Goal: Information Seeking & Learning: Check status

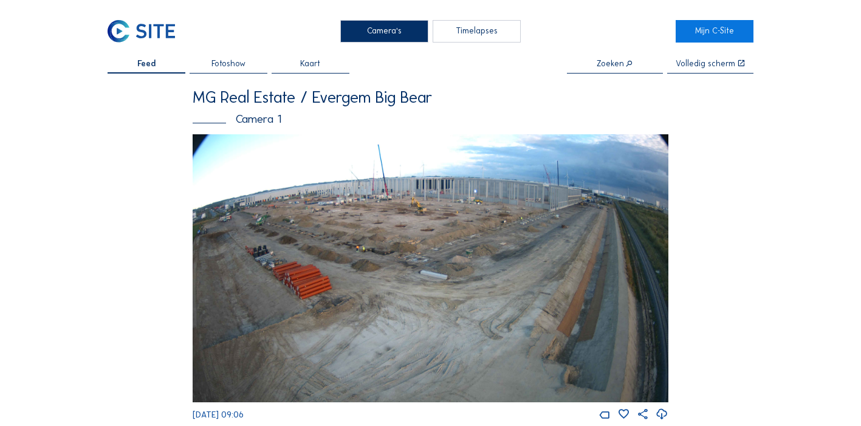
click at [613, 69] on div "Zoeken" at bounding box center [615, 67] width 96 height 14
click at [622, 70] on div "Zoeken" at bounding box center [615, 67] width 96 height 14
click at [610, 60] on input "text" at bounding box center [615, 64] width 96 height 9
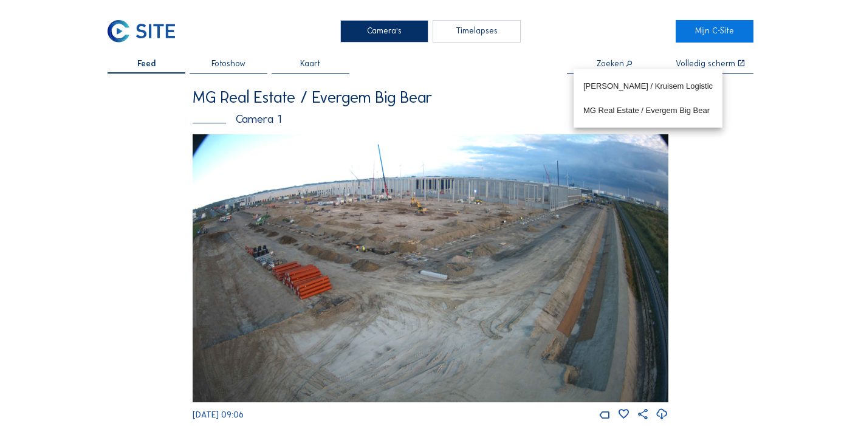
click at [380, 112] on div "MG Real Estate / Evergem Big Bear Camera 1" at bounding box center [431, 112] width 476 height 46
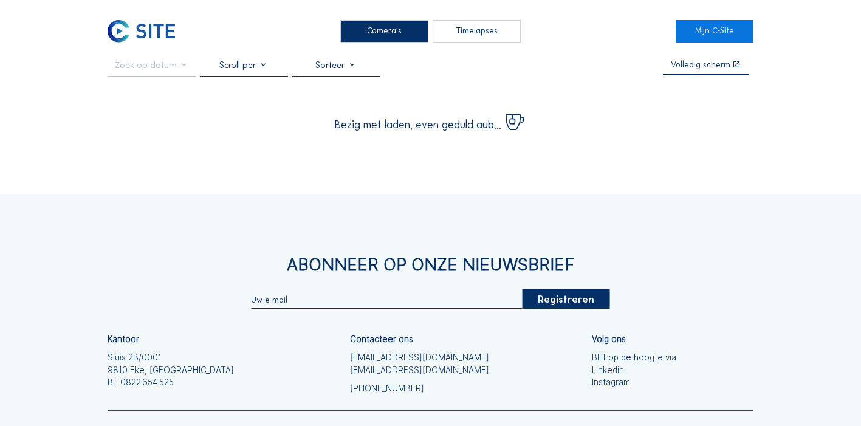
scroll to position [2, 0]
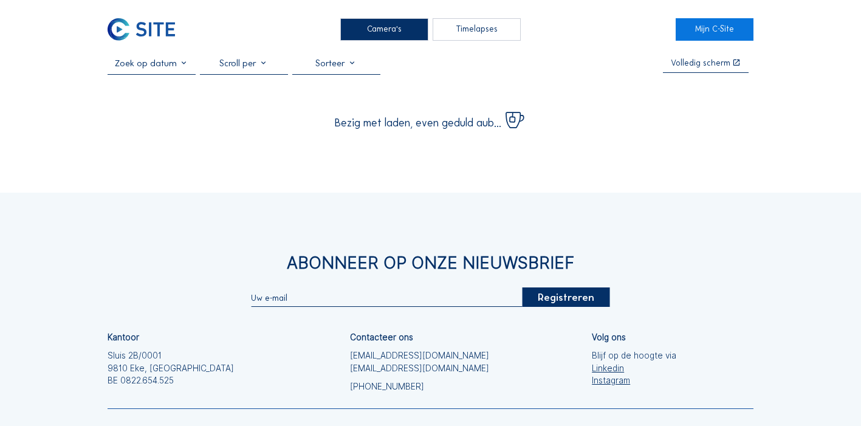
click at [157, 68] on input "text" at bounding box center [152, 63] width 88 height 11
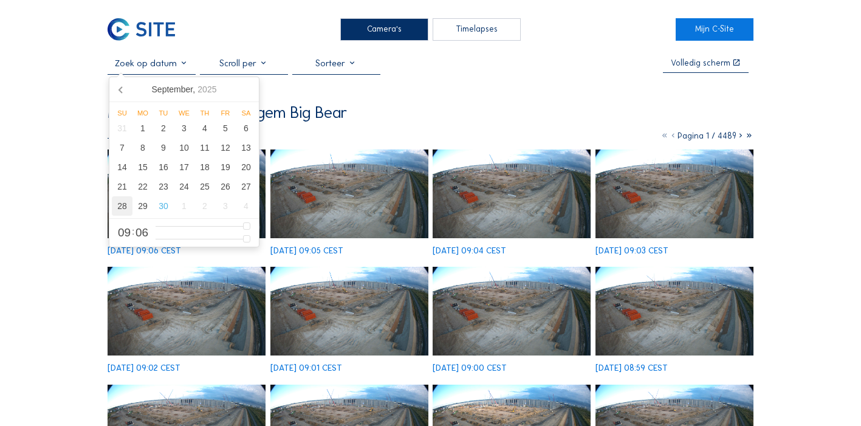
click at [118, 201] on div "28" at bounding box center [122, 205] width 21 height 19
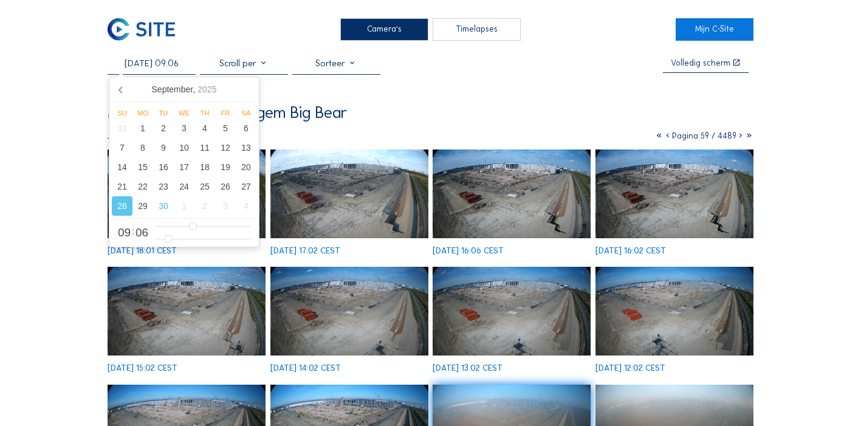
scroll to position [0, 0]
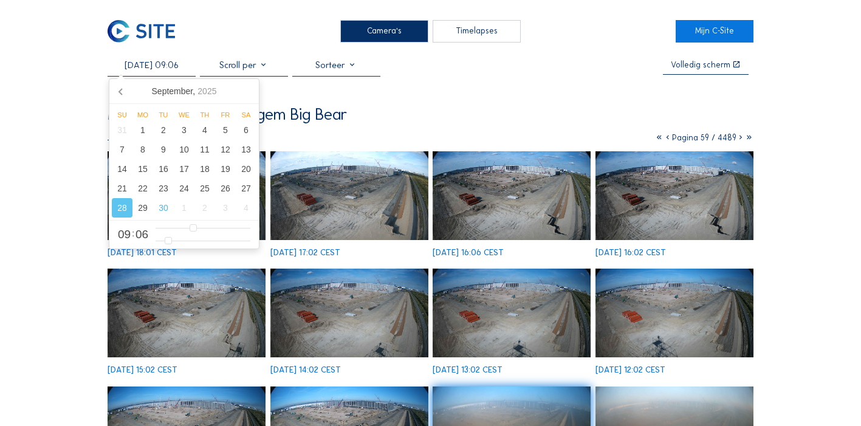
click at [446, 102] on div "[DATE] 09:06 Volledig [PERSON_NAME] Real Estate / [GEOGRAPHIC_DATA] Big Bear Ca…" at bounding box center [431, 335] width 646 height 550
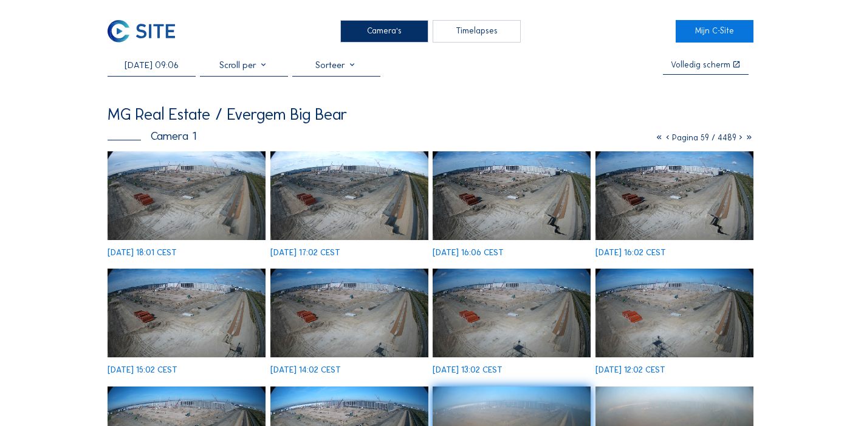
click at [666, 139] on icon at bounding box center [667, 137] width 9 height 10
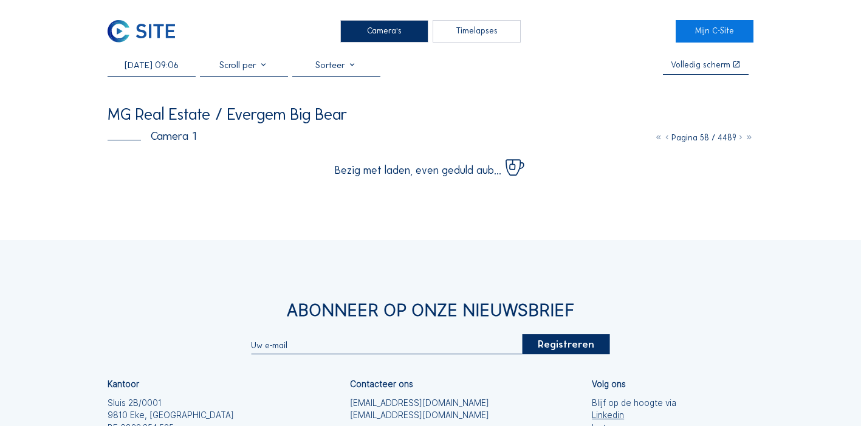
click at [665, 137] on icon at bounding box center [667, 137] width 9 height 10
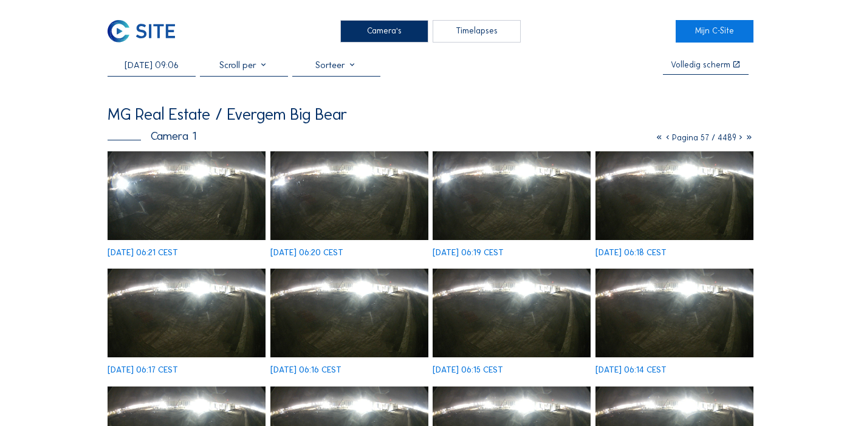
click at [739, 138] on icon at bounding box center [740, 137] width 9 height 10
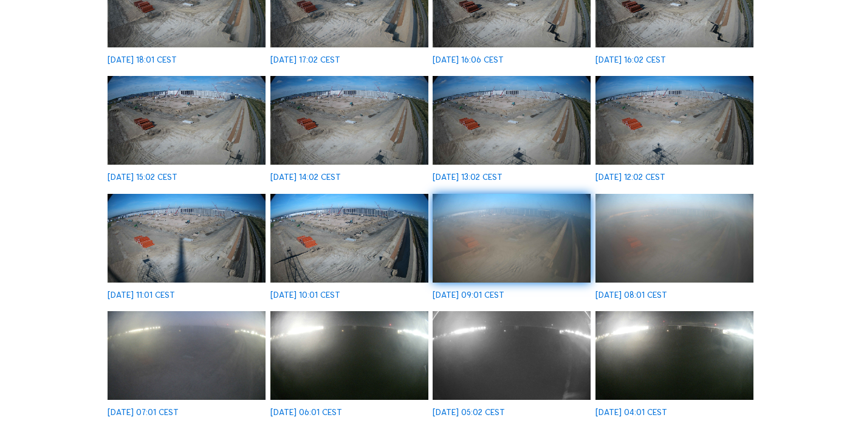
scroll to position [160, 0]
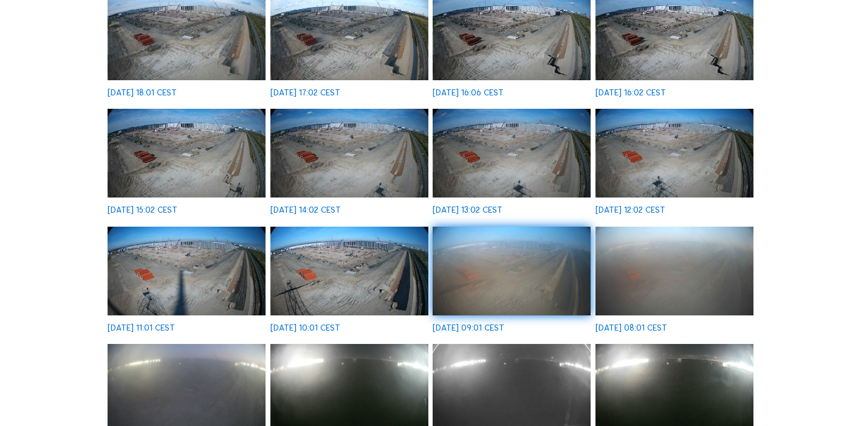
click at [205, 258] on img at bounding box center [187, 271] width 158 height 89
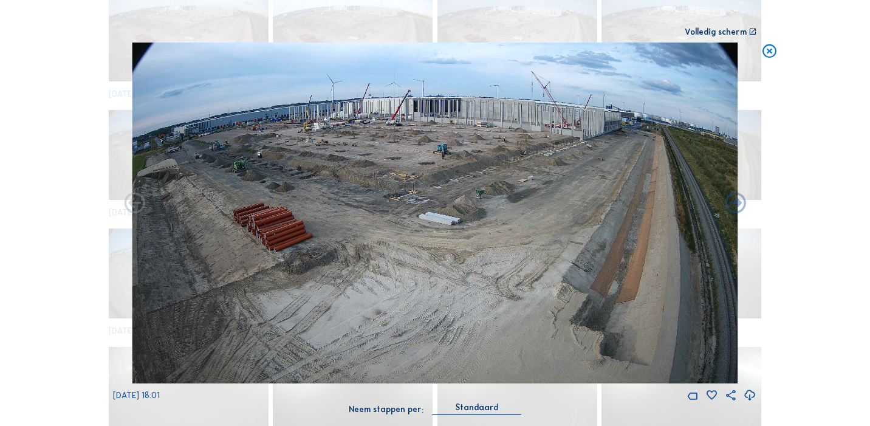
click at [771, 55] on icon at bounding box center [769, 51] width 16 height 17
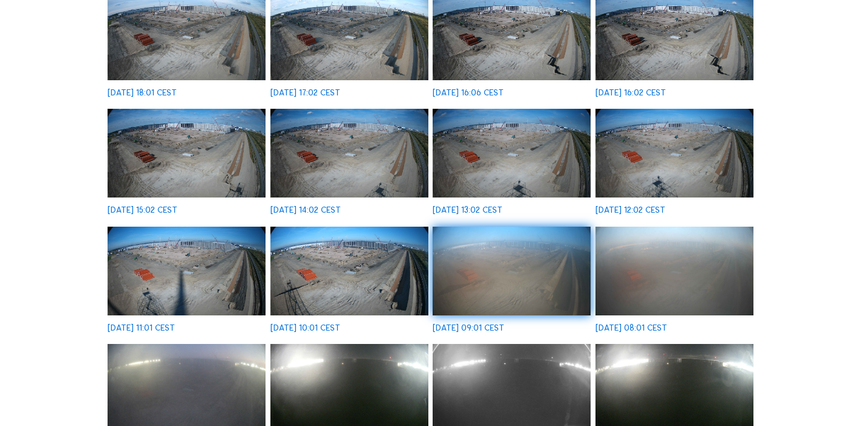
scroll to position [0, 0]
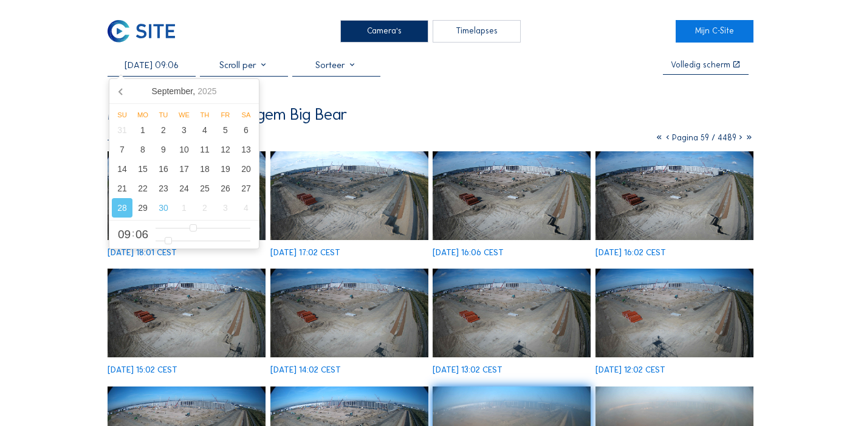
click at [188, 70] on input "[DATE] 09:06" at bounding box center [152, 65] width 88 height 11
click at [142, 211] on div "29" at bounding box center [142, 207] width 21 height 19
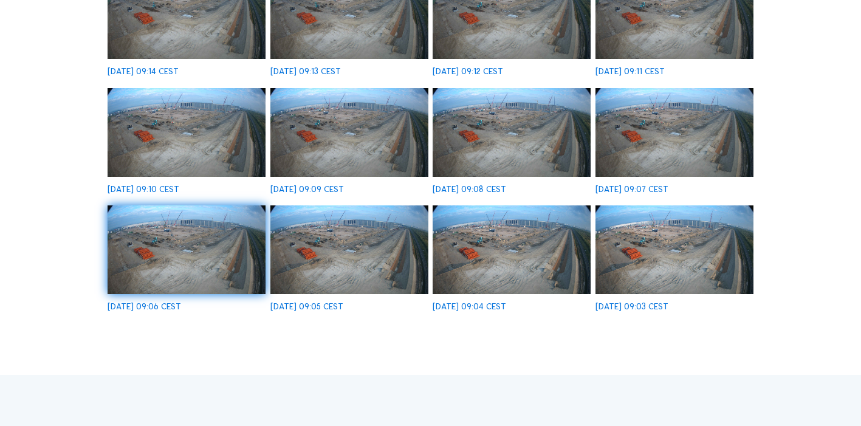
scroll to position [301, 0]
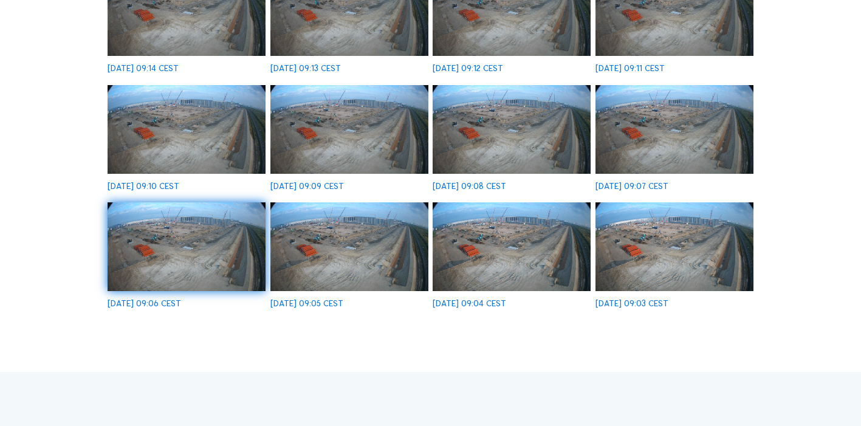
click at [374, 235] on img at bounding box center [349, 246] width 158 height 89
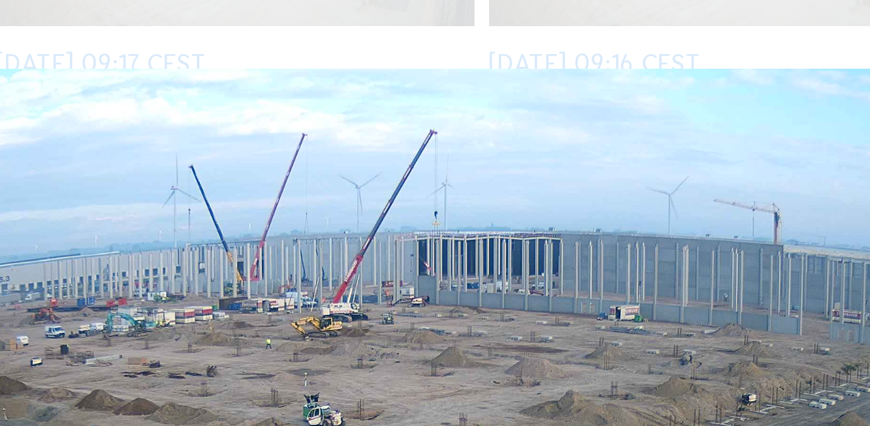
scroll to position [776, 0]
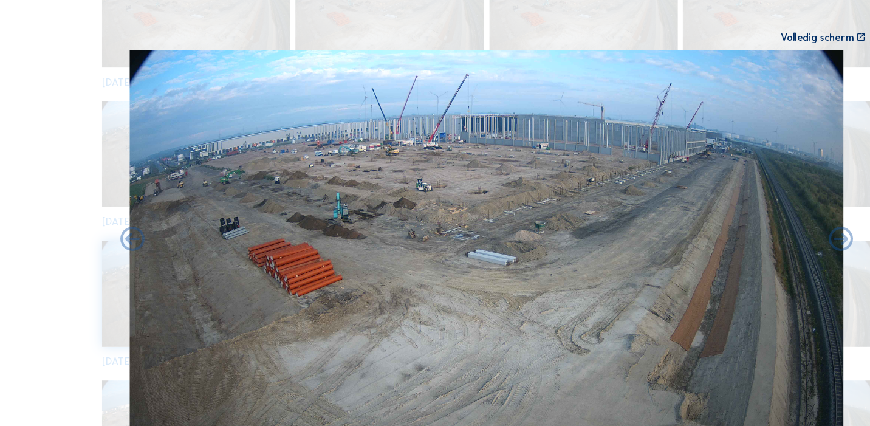
click at [38, 87] on div "Scroll om door de tijd te reizen | Druk op de 'Alt'-[PERSON_NAME] + scroll om t…" at bounding box center [435, 213] width 870 height 426
click at [710, 36] on div "Volledig scherm" at bounding box center [716, 32] width 62 height 9
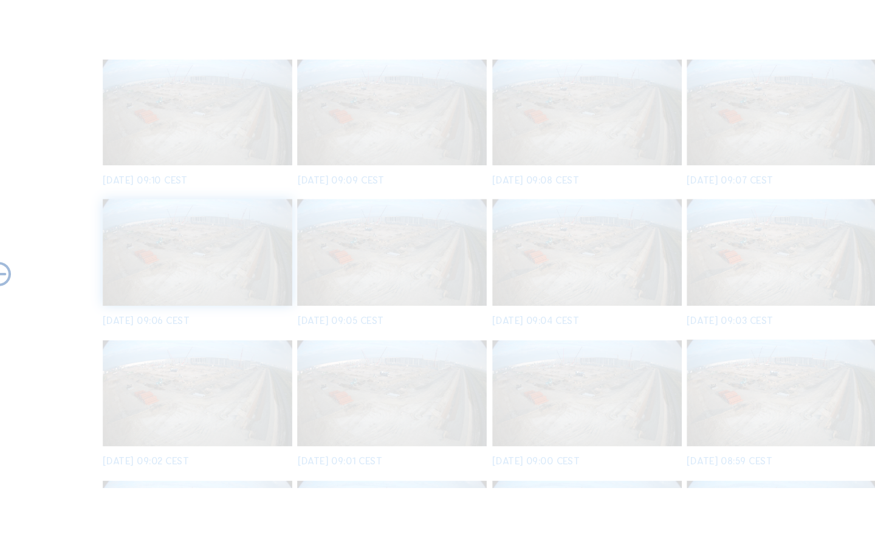
scroll to position [690, 0]
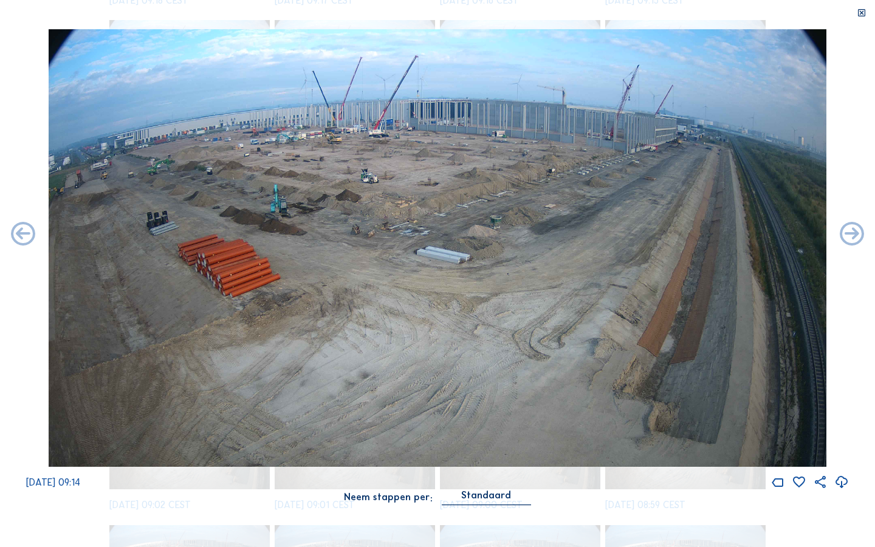
drag, startPoint x: 861, startPoint y: 12, endPoint x: 861, endPoint y: 490, distance: 478.0
click at [860, 12] on icon at bounding box center [861, 14] width 10 height 10
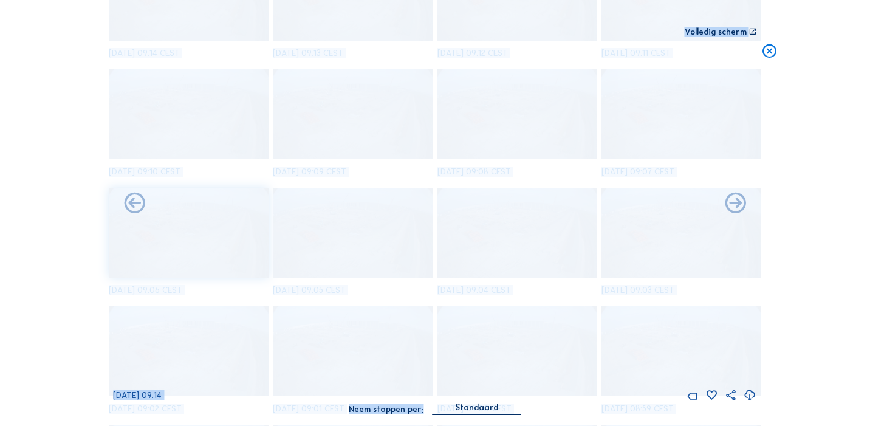
scroll to position [791, 0]
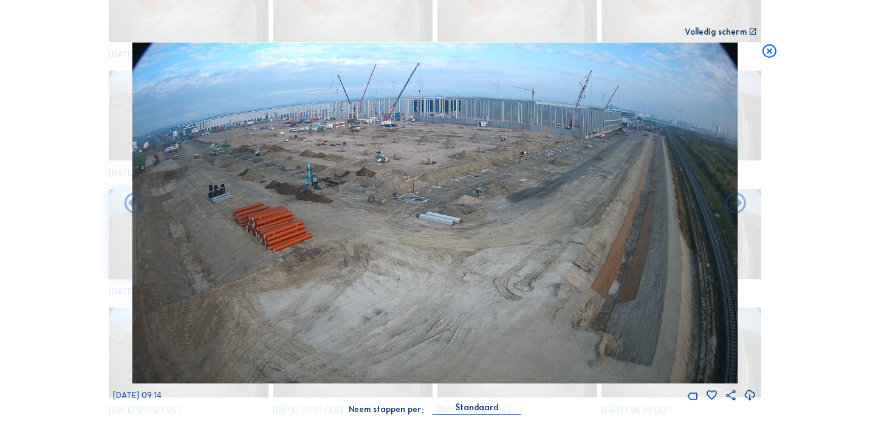
click at [770, 50] on icon at bounding box center [769, 51] width 16 height 17
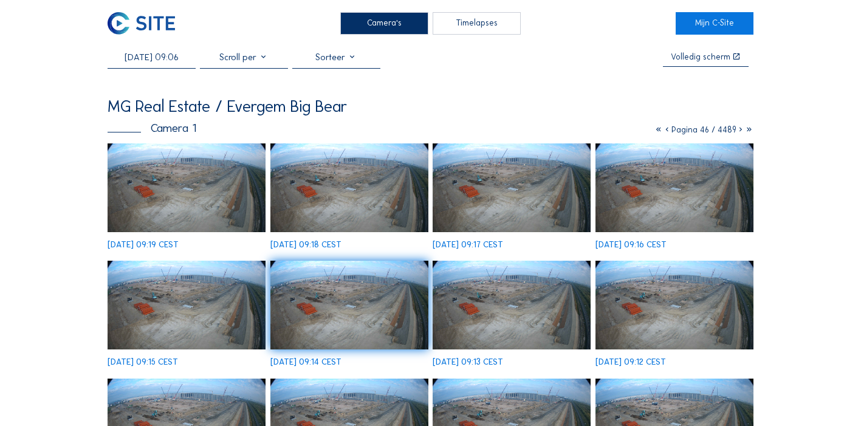
scroll to position [0, 0]
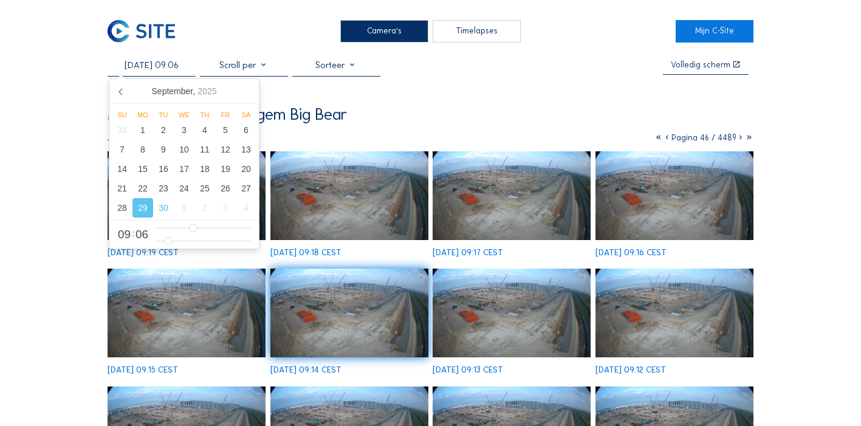
click at [185, 67] on input "[DATE] 09:06" at bounding box center [152, 65] width 88 height 11
click at [123, 210] on div "28" at bounding box center [122, 207] width 21 height 19
type input "[DATE] 09:06"
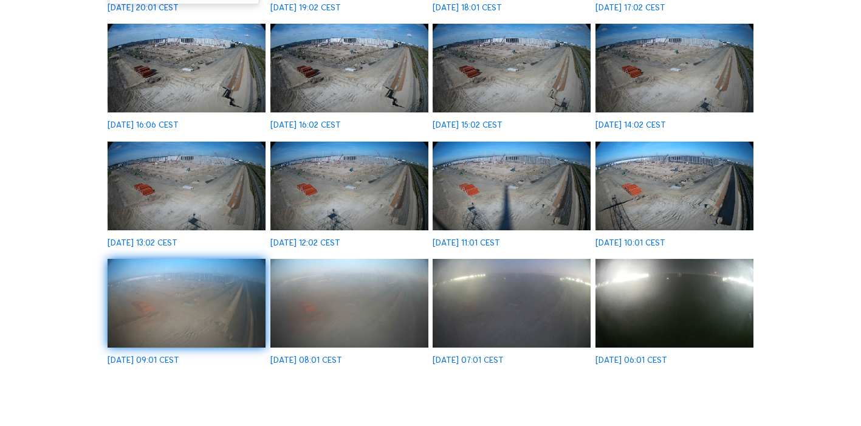
scroll to position [255, 0]
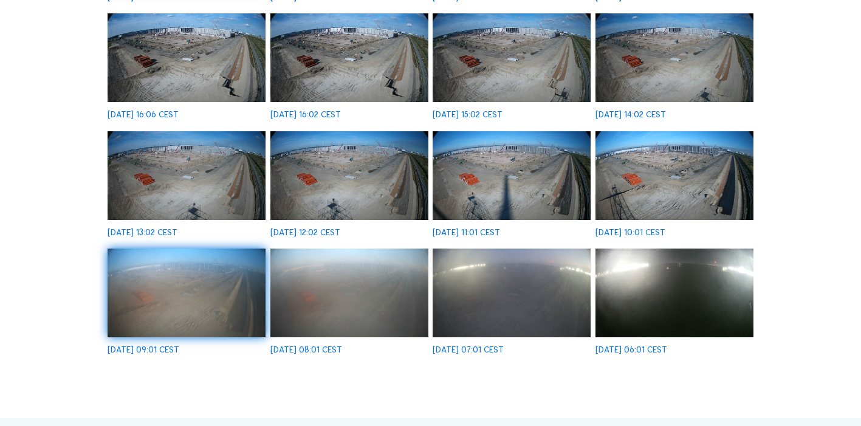
click at [700, 168] on img at bounding box center [674, 175] width 158 height 89
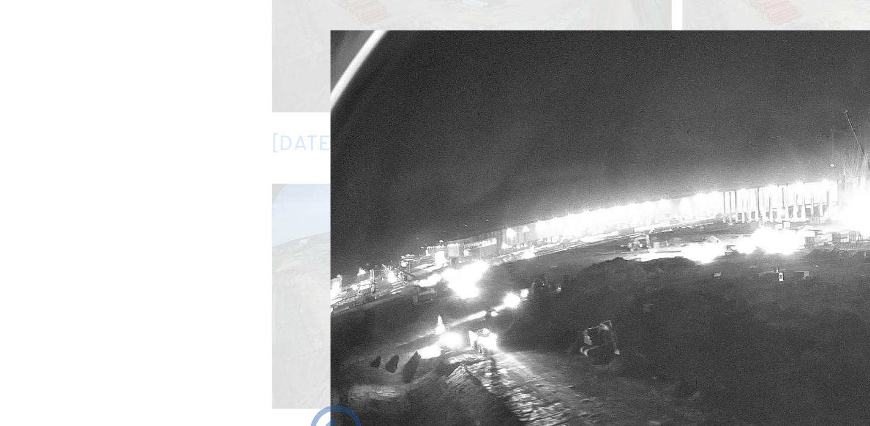
scroll to position [1678, 0]
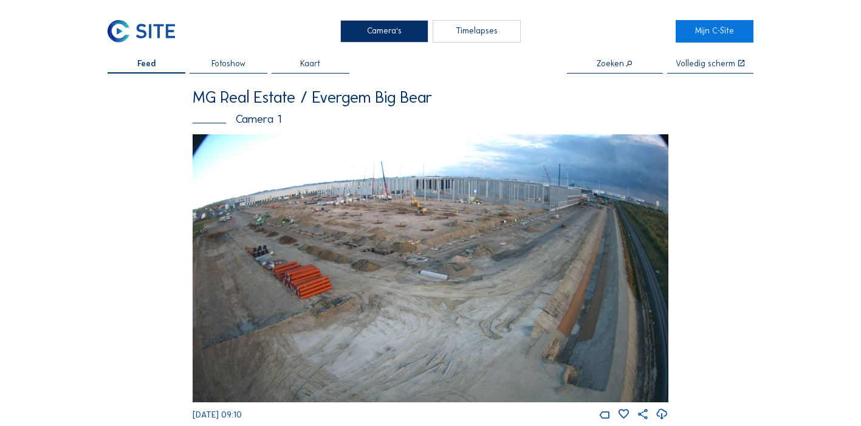
click at [178, 69] on div "Feed" at bounding box center [147, 67] width 78 height 14
click at [342, 233] on img at bounding box center [431, 268] width 476 height 268
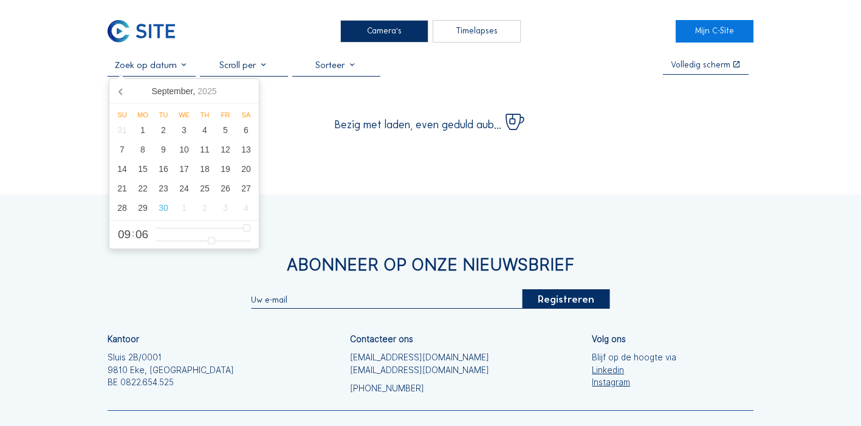
click at [183, 66] on input "text" at bounding box center [152, 65] width 88 height 11
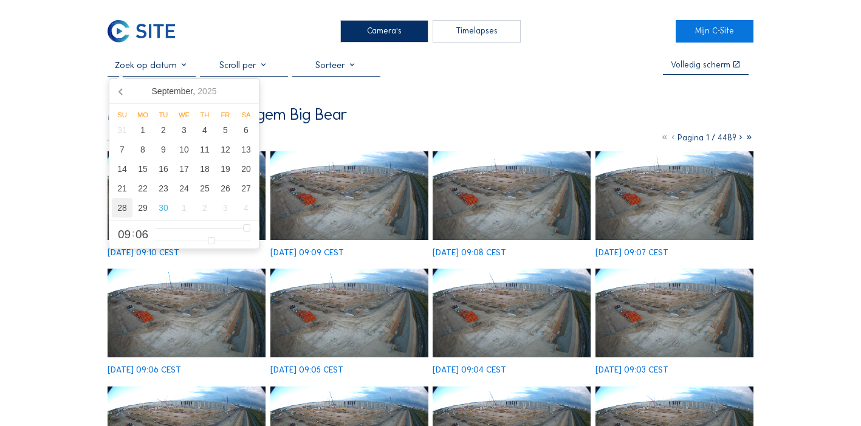
click at [123, 207] on div "28" at bounding box center [122, 207] width 21 height 19
type input "[DATE] 09:06"
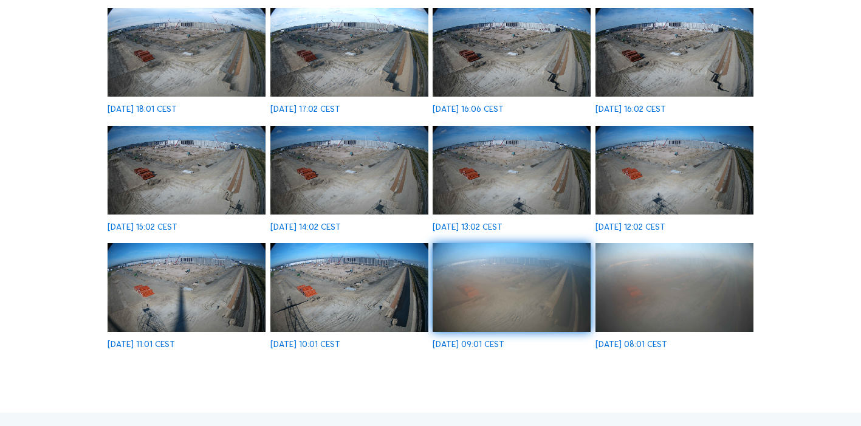
scroll to position [268, 0]
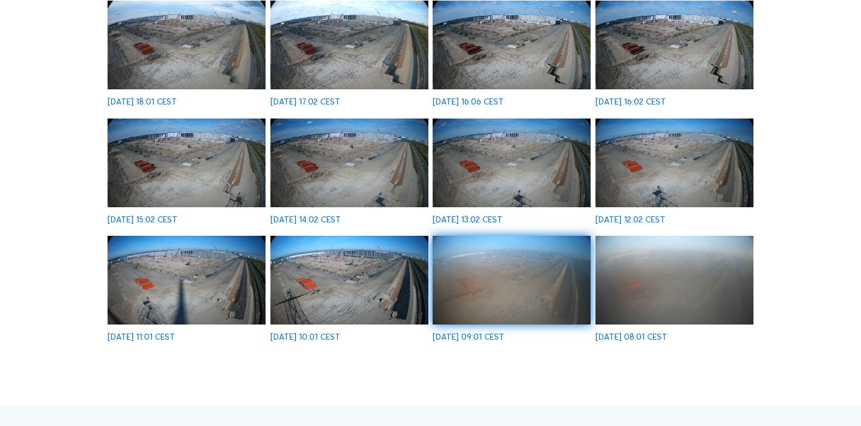
click at [343, 284] on img at bounding box center [349, 280] width 158 height 89
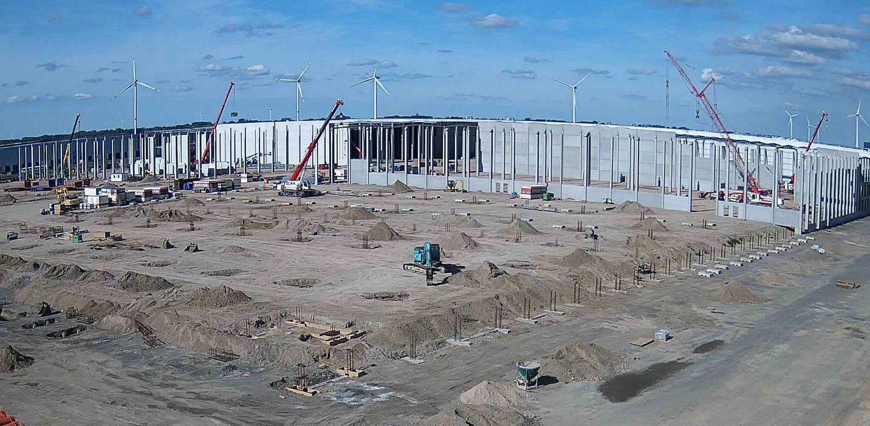
scroll to position [743, 0]
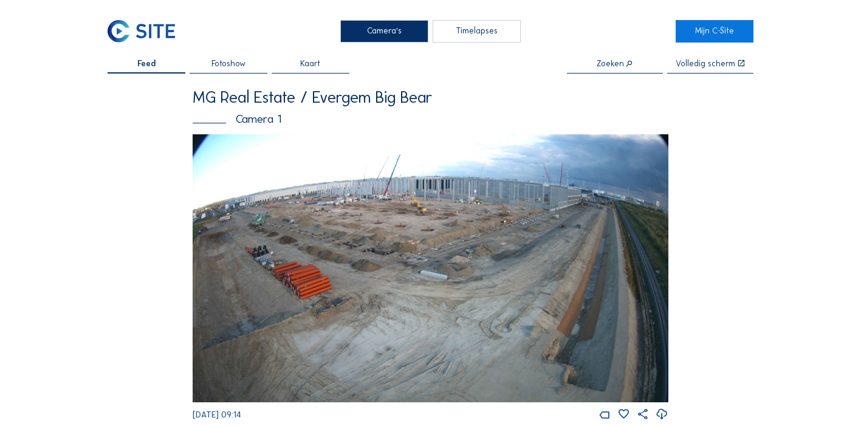
click at [165, 67] on div "Feed" at bounding box center [147, 67] width 78 height 14
click at [367, 302] on img at bounding box center [431, 268] width 476 height 268
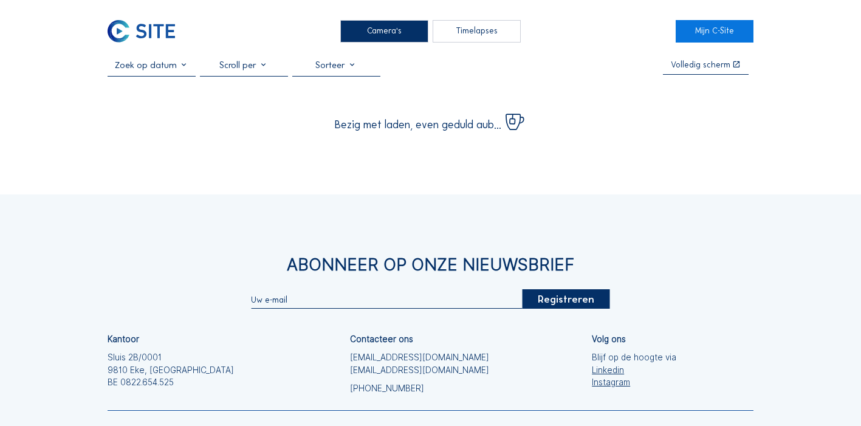
click at [186, 73] on div at bounding box center [152, 68] width 88 height 16
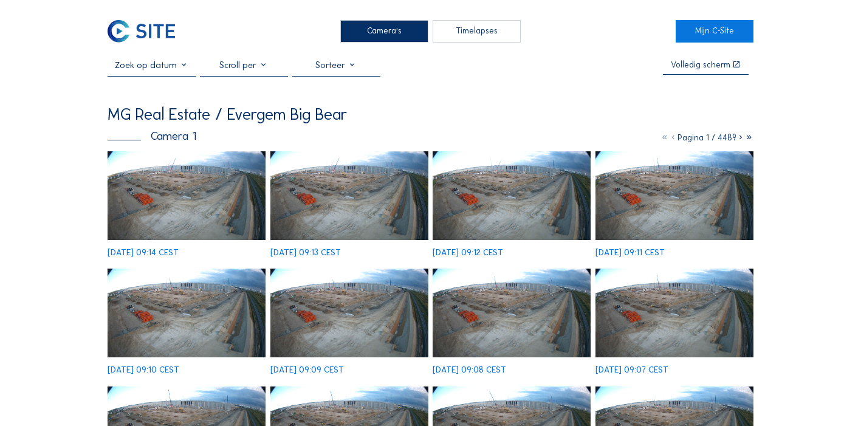
click at [184, 66] on input "text" at bounding box center [152, 65] width 88 height 11
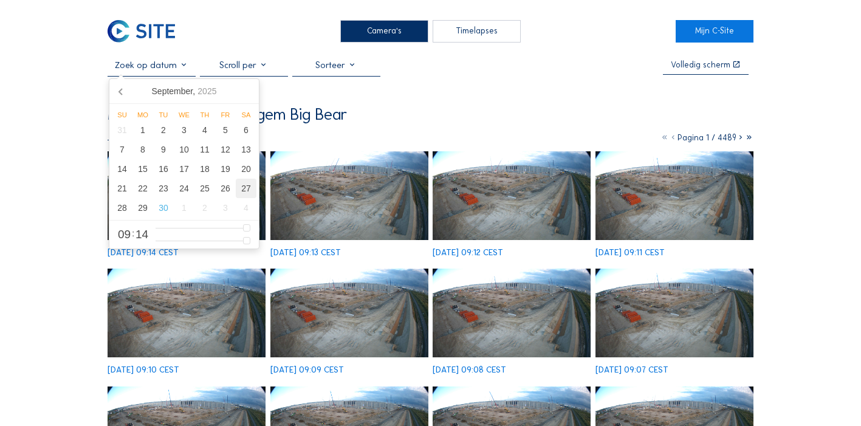
click at [247, 189] on div "27" at bounding box center [246, 188] width 21 height 19
type input "27/09/2025 09:14"
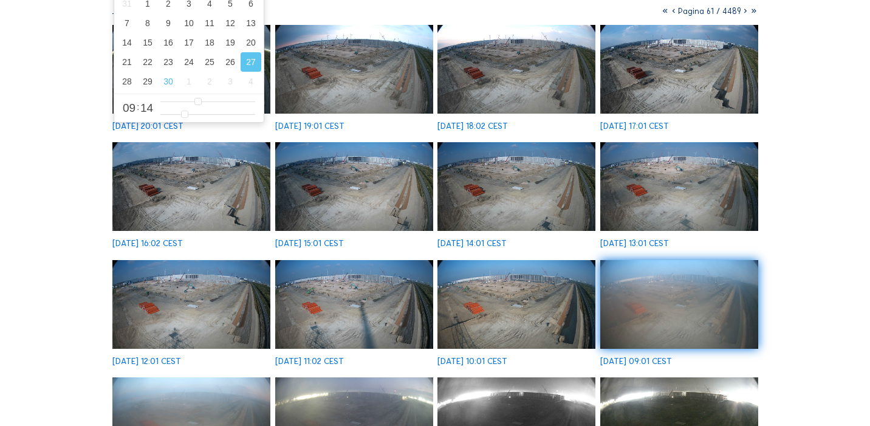
scroll to position [140, 0]
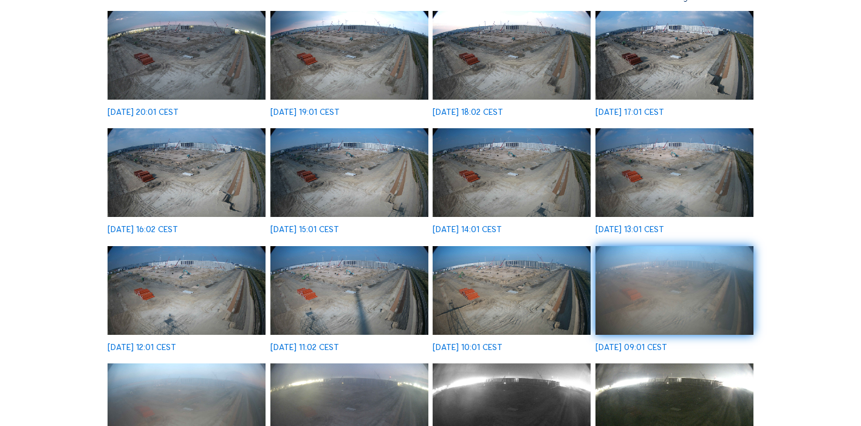
click at [205, 295] on img at bounding box center [187, 290] width 158 height 89
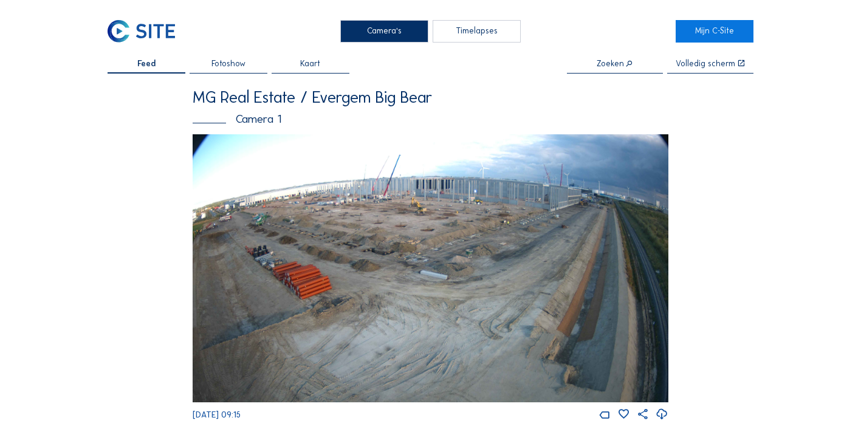
click at [177, 61] on div "Feed" at bounding box center [147, 67] width 78 height 14
click at [170, 73] on div "Feed" at bounding box center [147, 67] width 78 height 14
click at [172, 67] on div "Feed" at bounding box center [147, 67] width 78 height 14
